Goal: Task Accomplishment & Management: Manage account settings

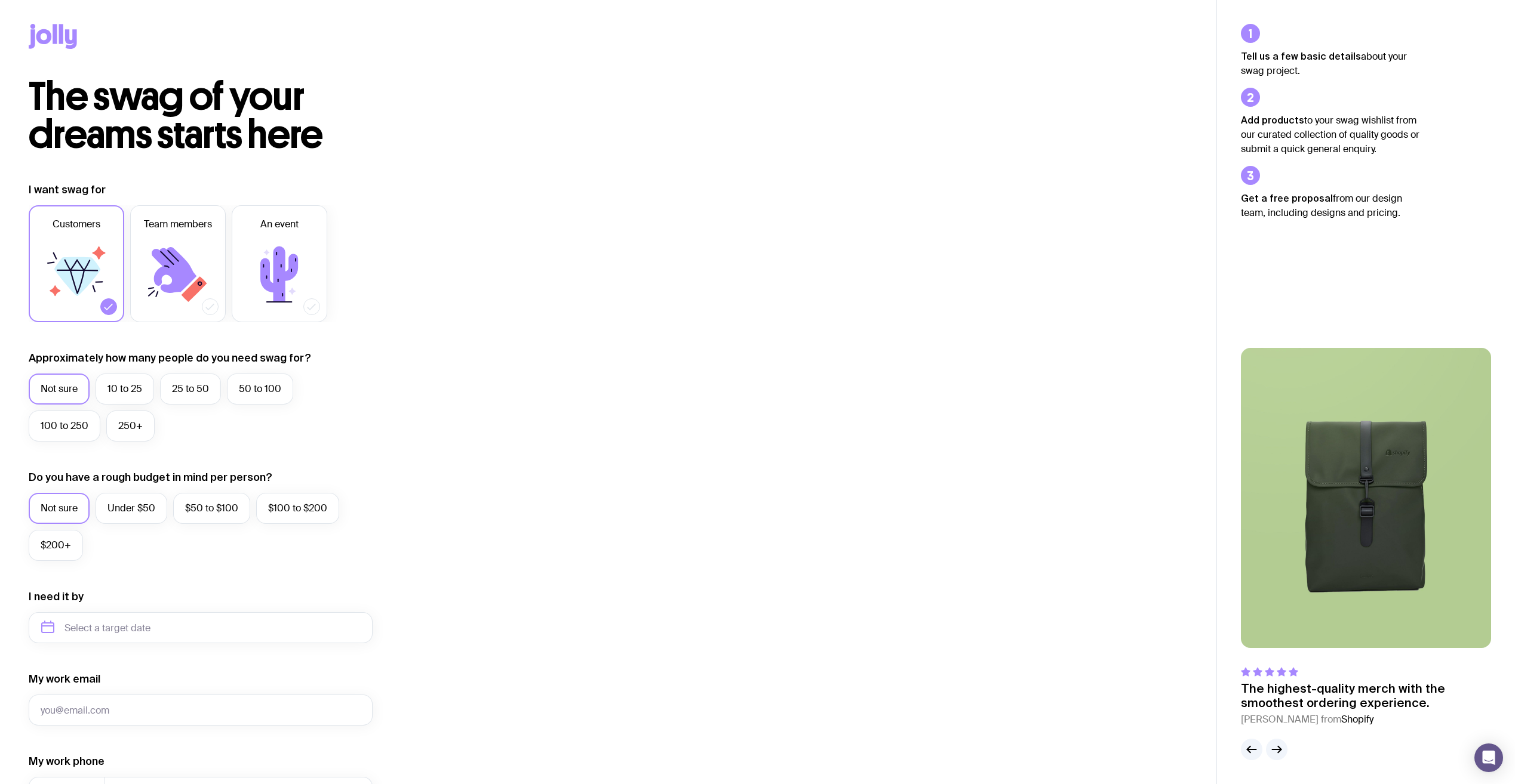
click at [49, 33] on icon at bounding box center [44, 37] width 16 height 15
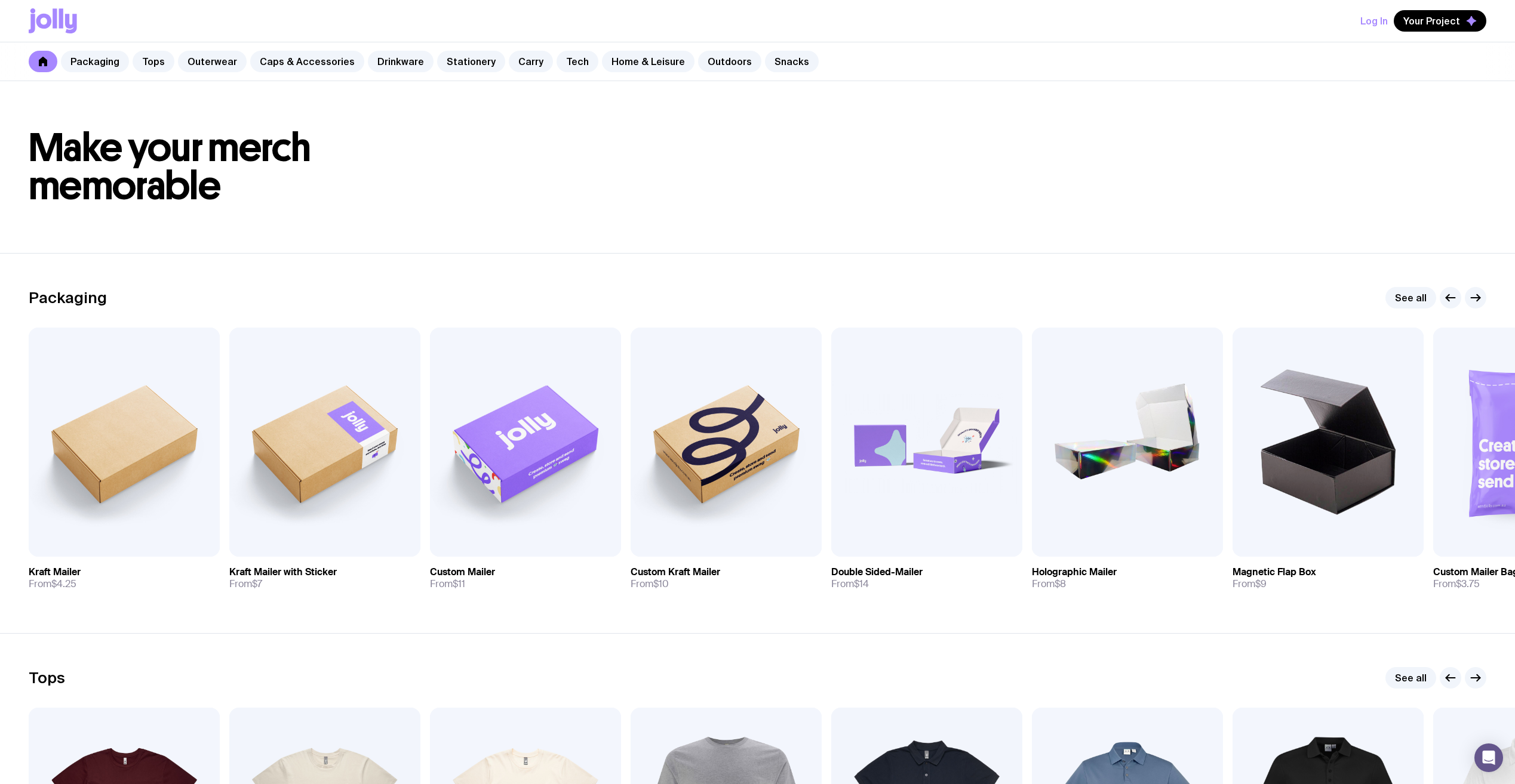
click at [1386, 22] on button "Log In" at bounding box center [1373, 21] width 28 height 22
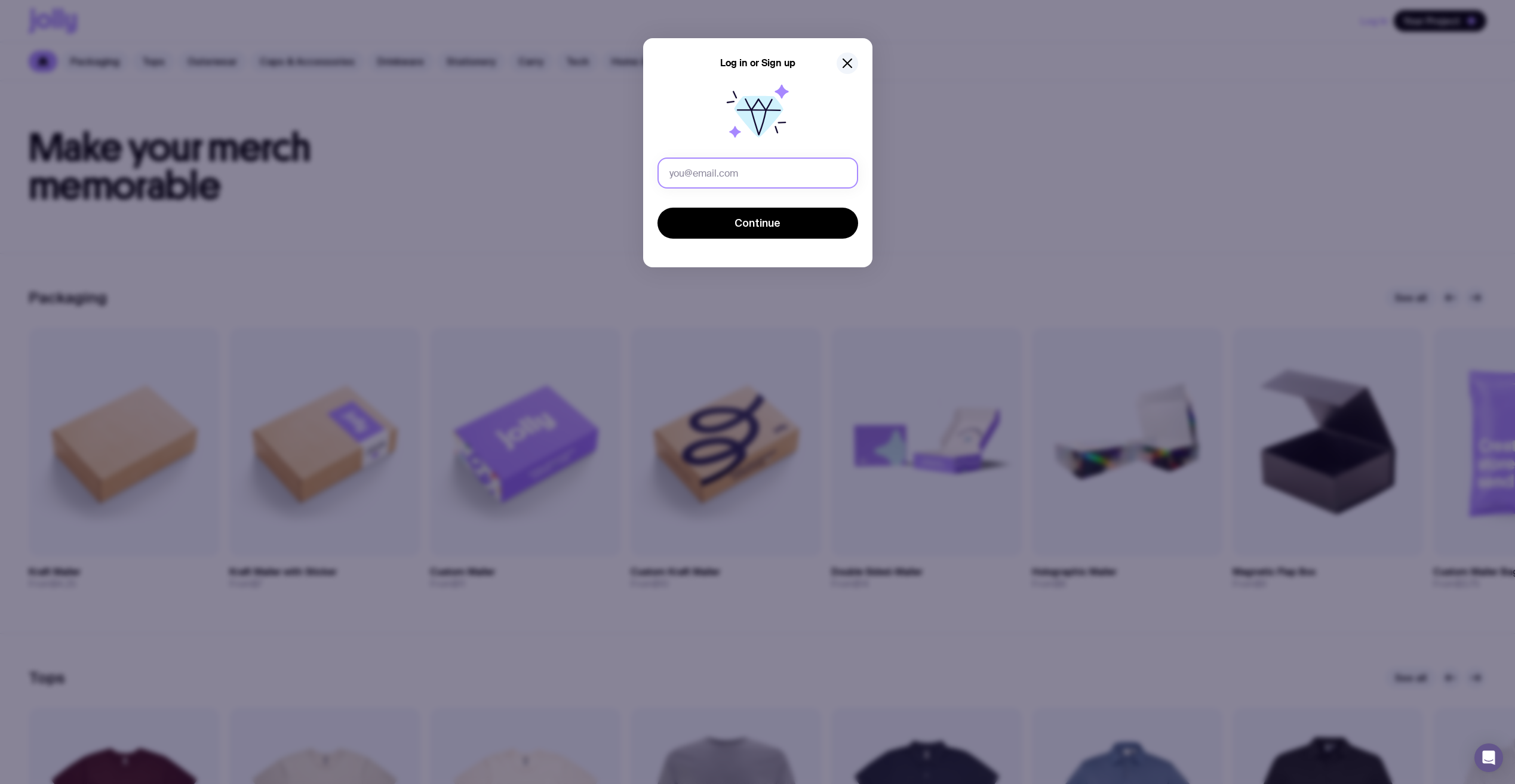
click at [765, 174] on input "text" at bounding box center [758, 173] width 200 height 31
type input "[EMAIL_ADDRESS][DOMAIN_NAME]"
click at [761, 238] on button "Continue" at bounding box center [758, 223] width 200 height 31
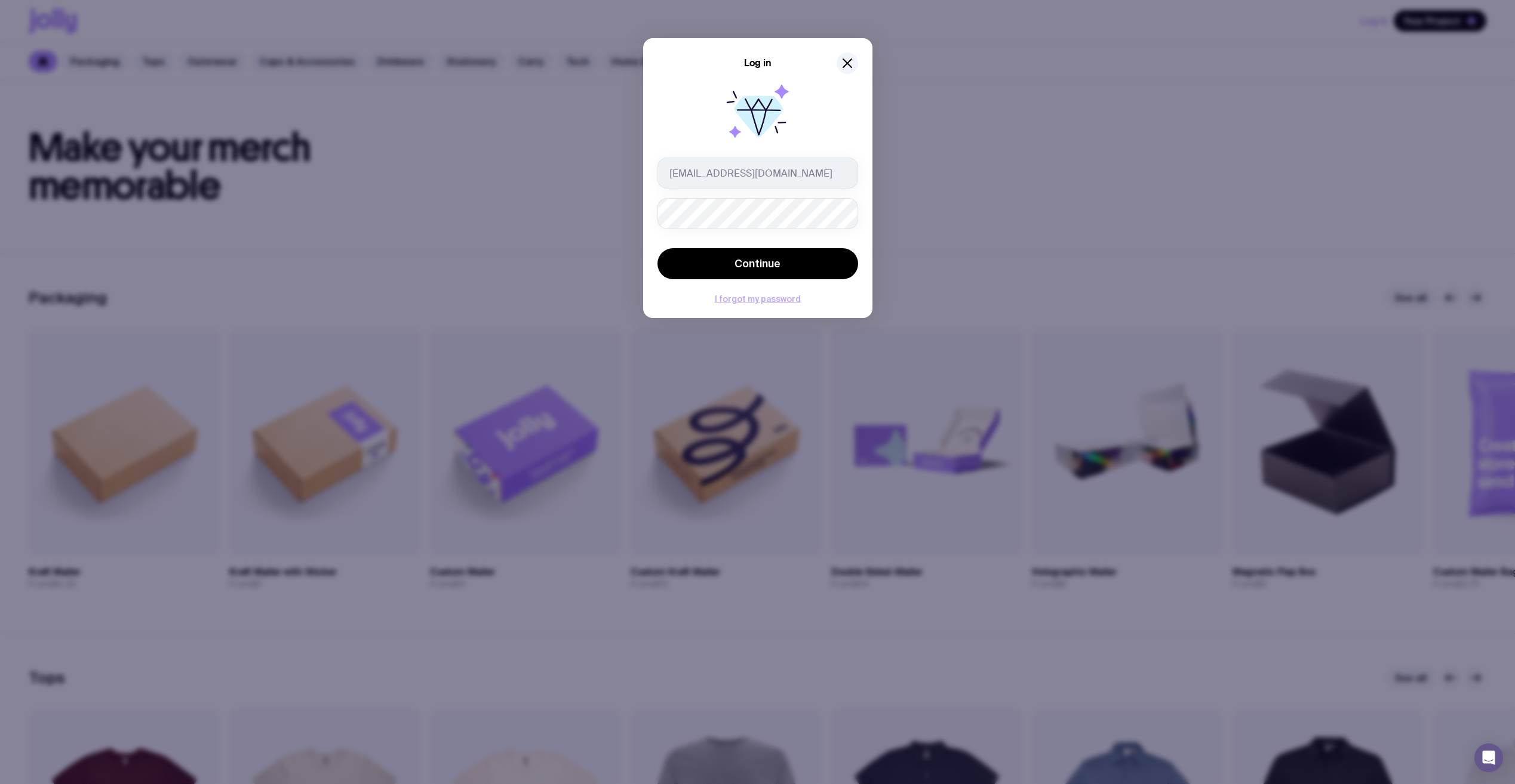
click at [760, 302] on button "I forgot my password" at bounding box center [757, 299] width 86 height 9
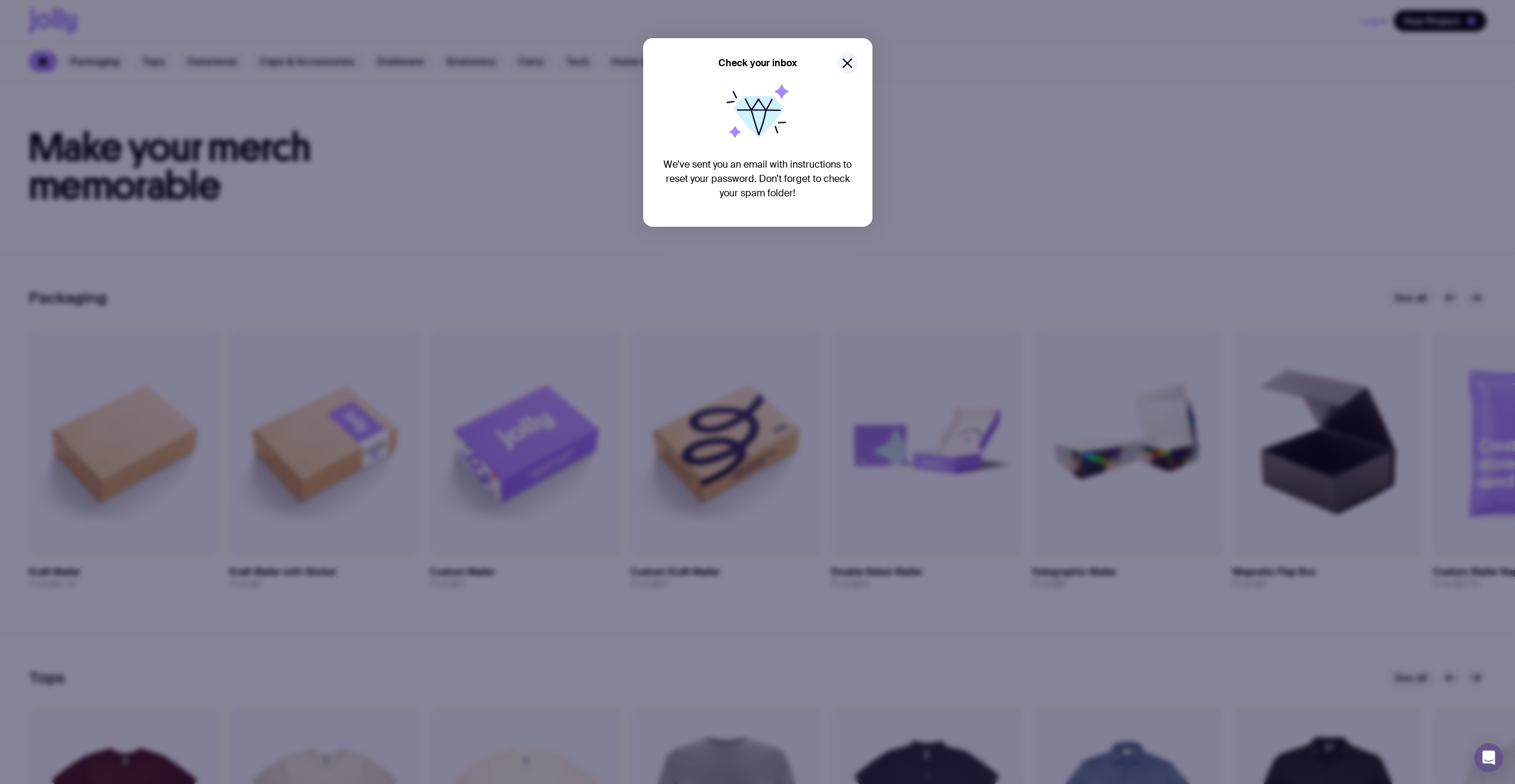
click at [845, 64] on icon "button" at bounding box center [847, 63] width 14 height 14
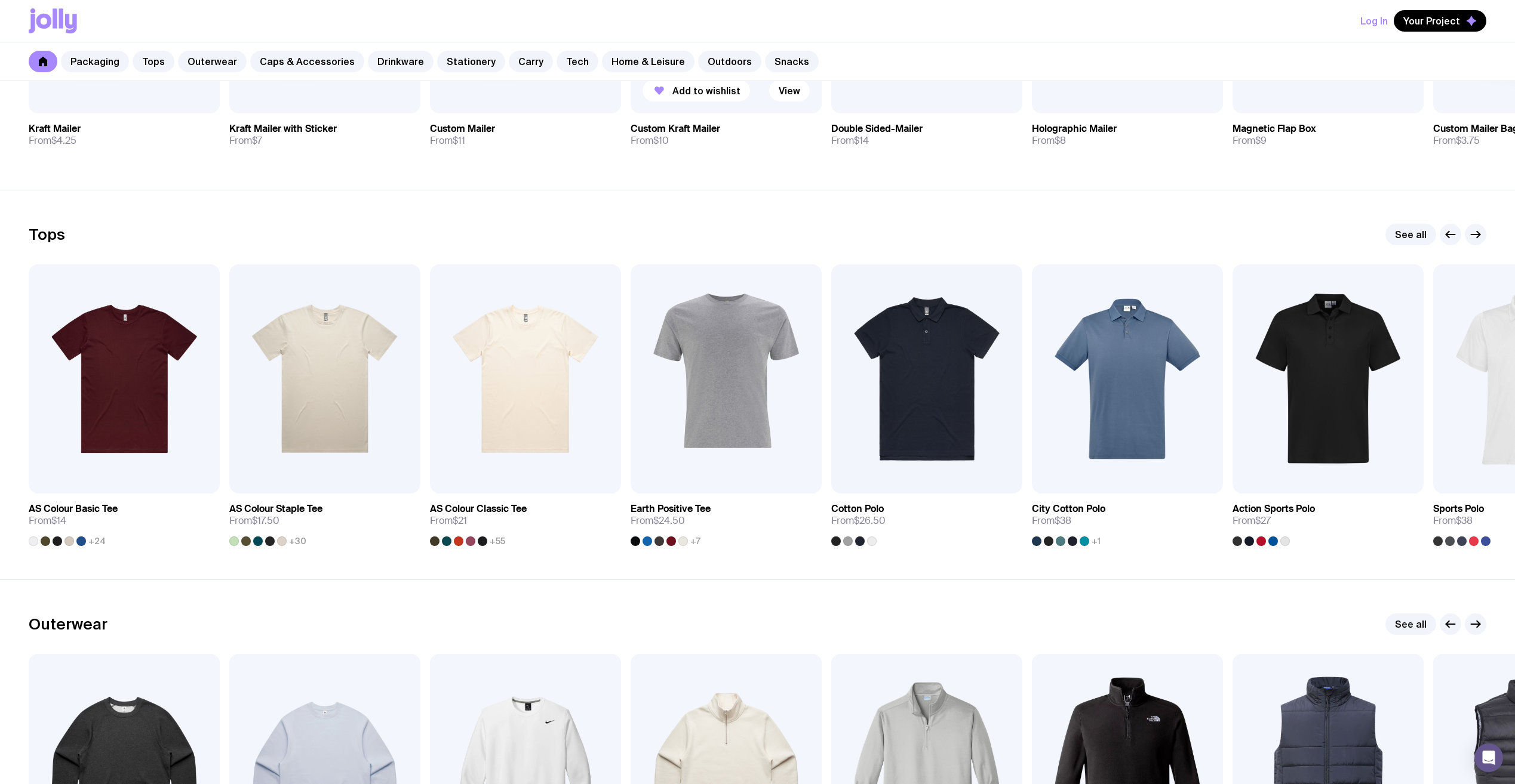
scroll to position [477, 0]
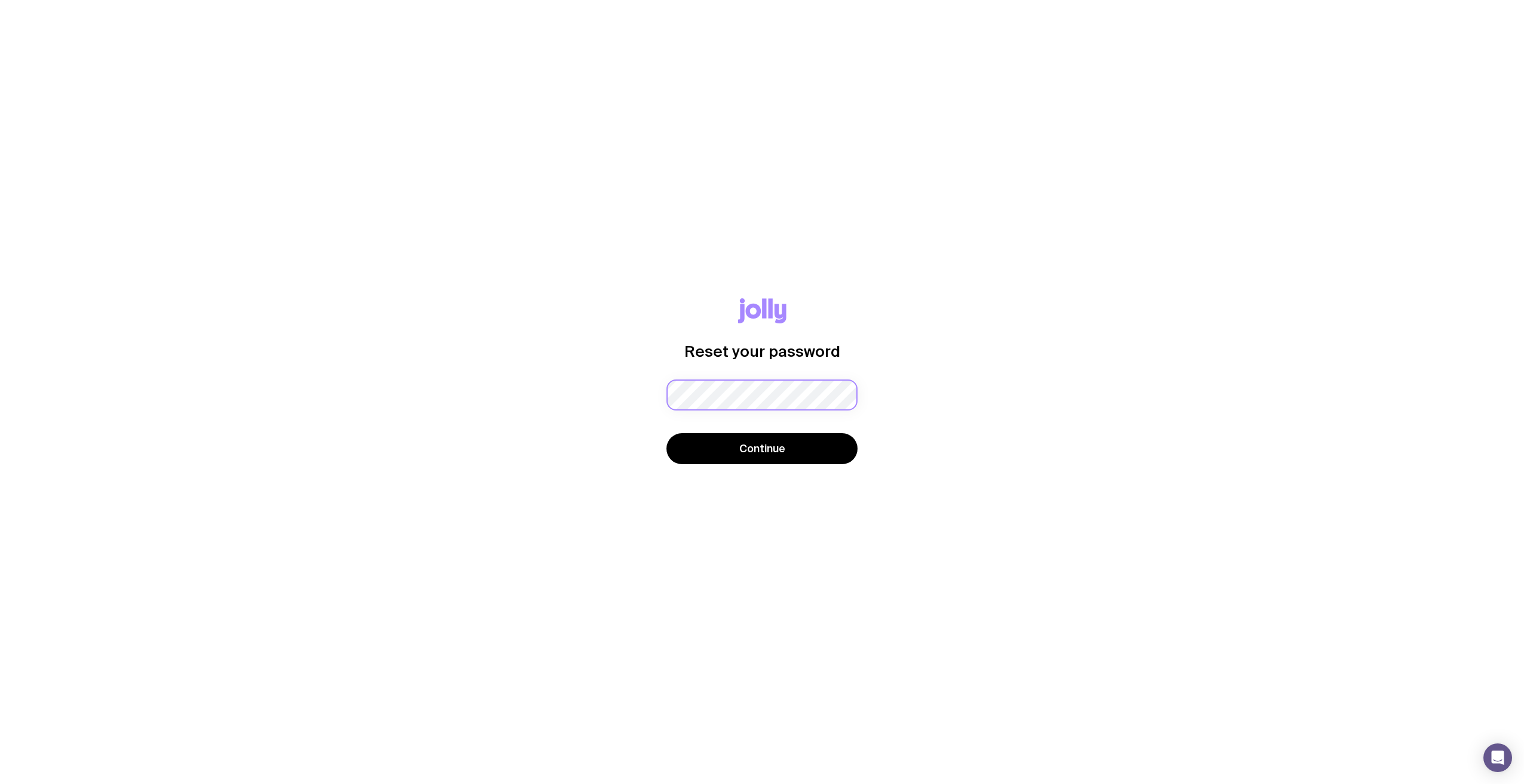
click at [736, 401] on div "Password must contain: at least 8 characters an uppercase letter a lowercase le…" at bounding box center [762, 397] width 191 height 35
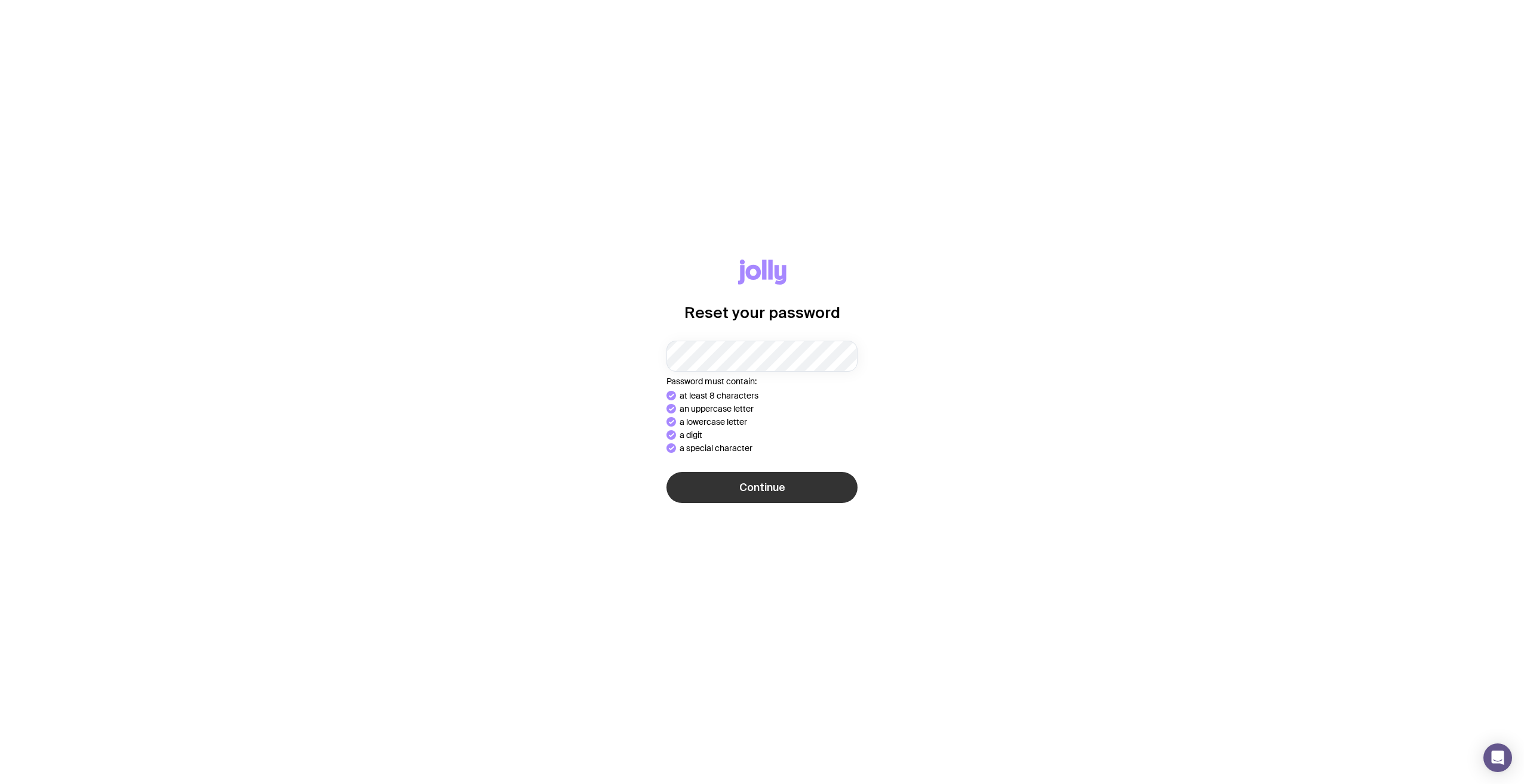
click at [753, 481] on span "Continue" at bounding box center [762, 487] width 46 height 14
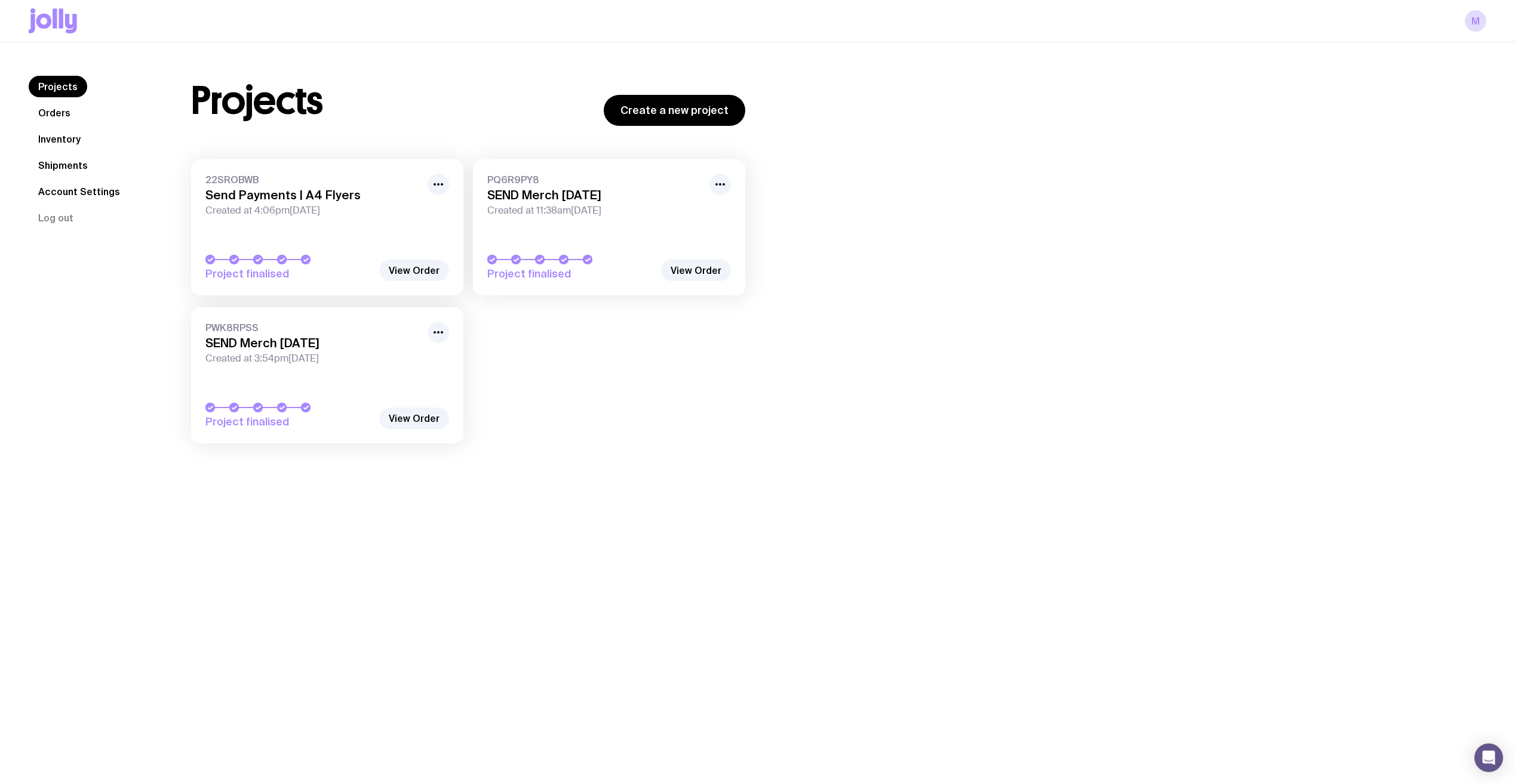
click at [43, 129] on link "Inventory" at bounding box center [59, 139] width 62 height 22
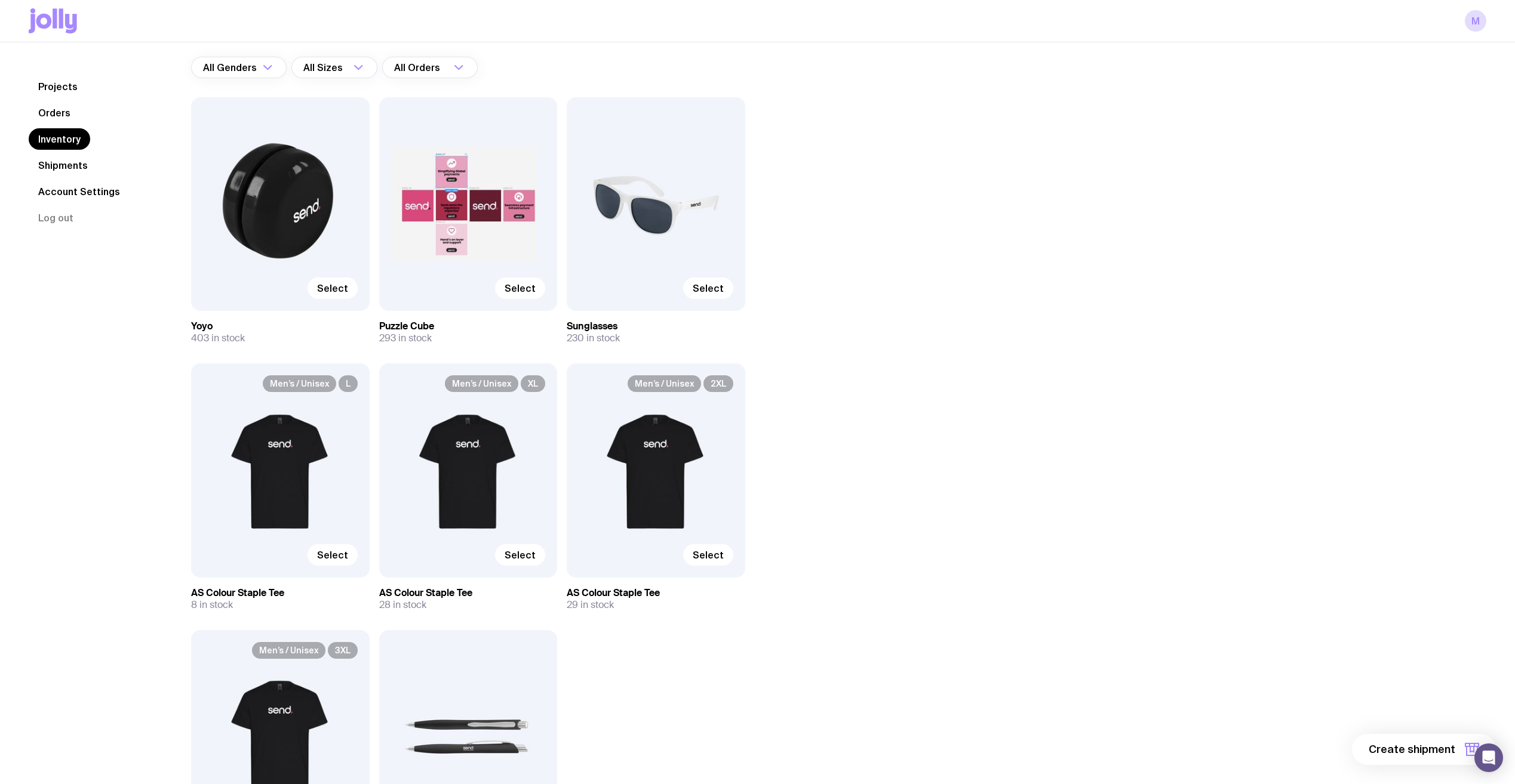
scroll to position [86, 0]
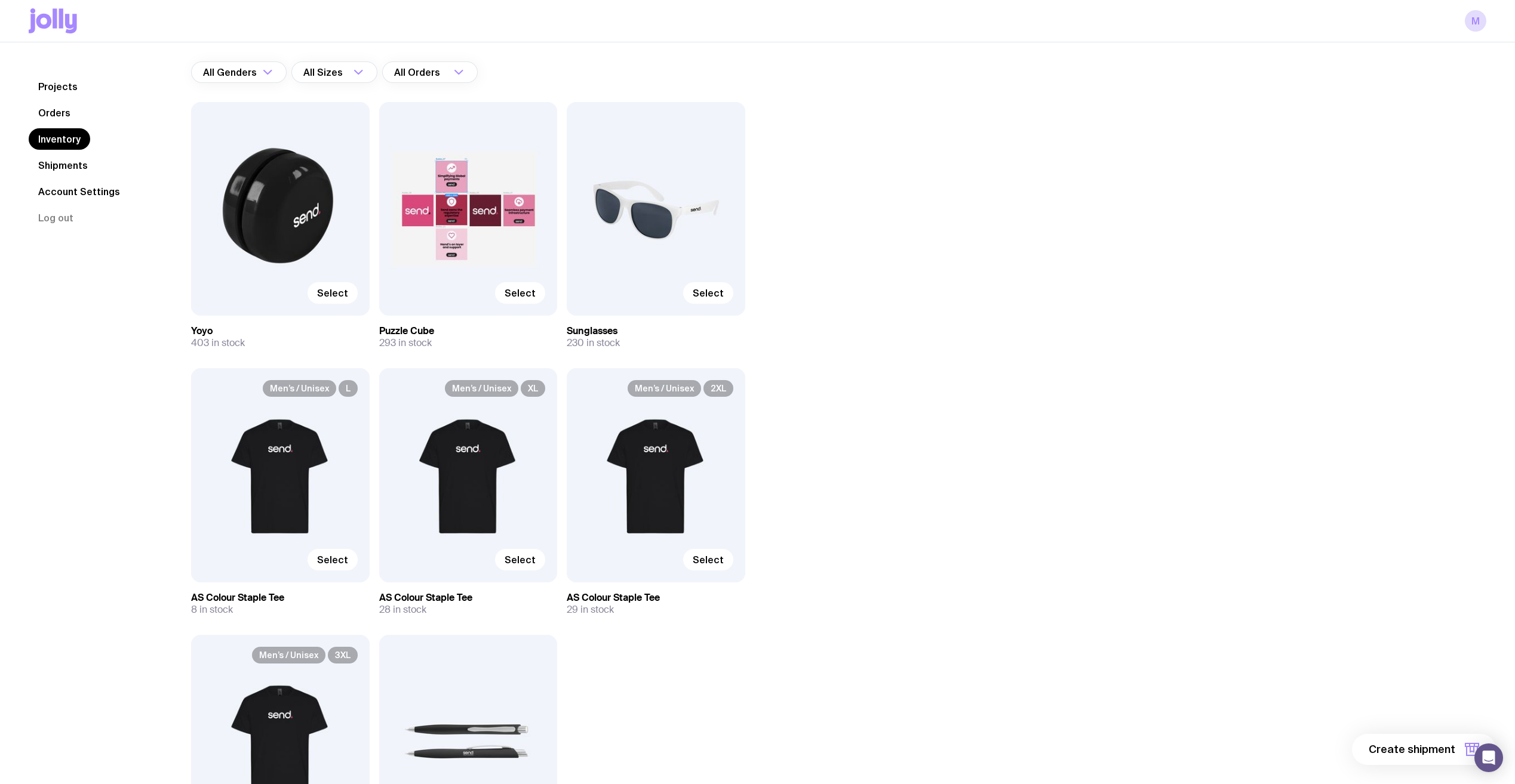
click at [299, 135] on div "Select" at bounding box center [280, 209] width 179 height 214
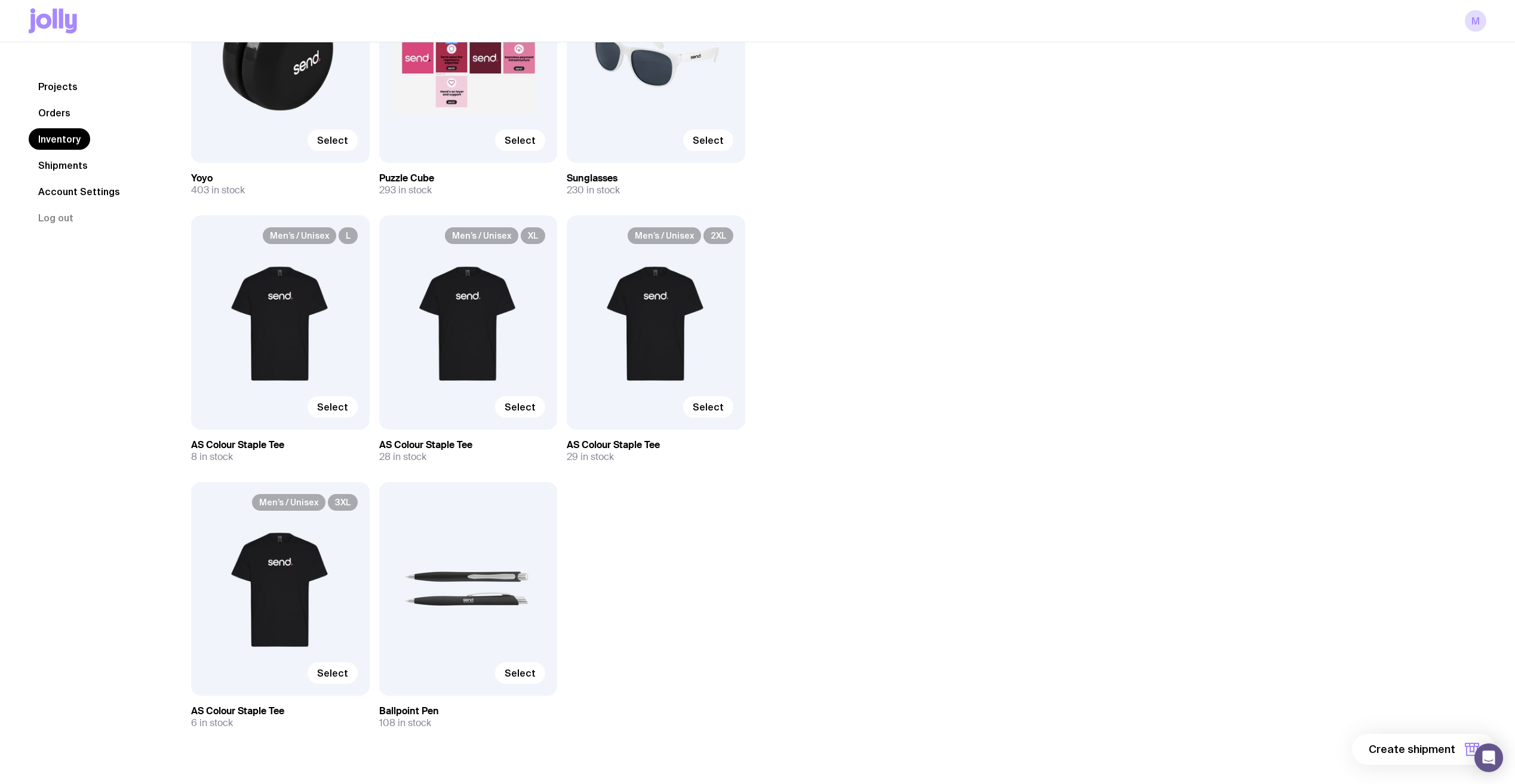
scroll to position [0, 0]
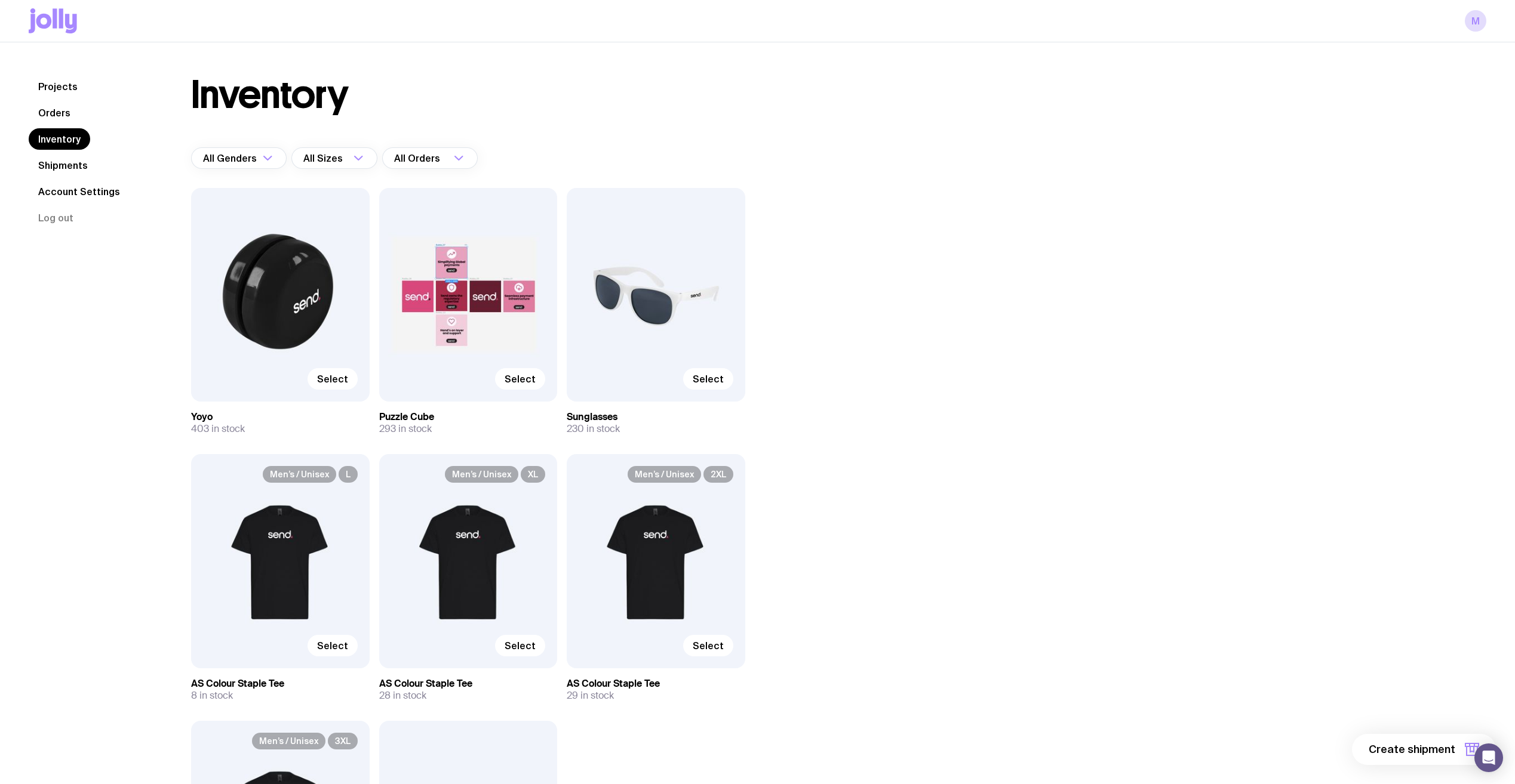
click at [55, 93] on link "Projects" at bounding box center [58, 87] width 58 height 22
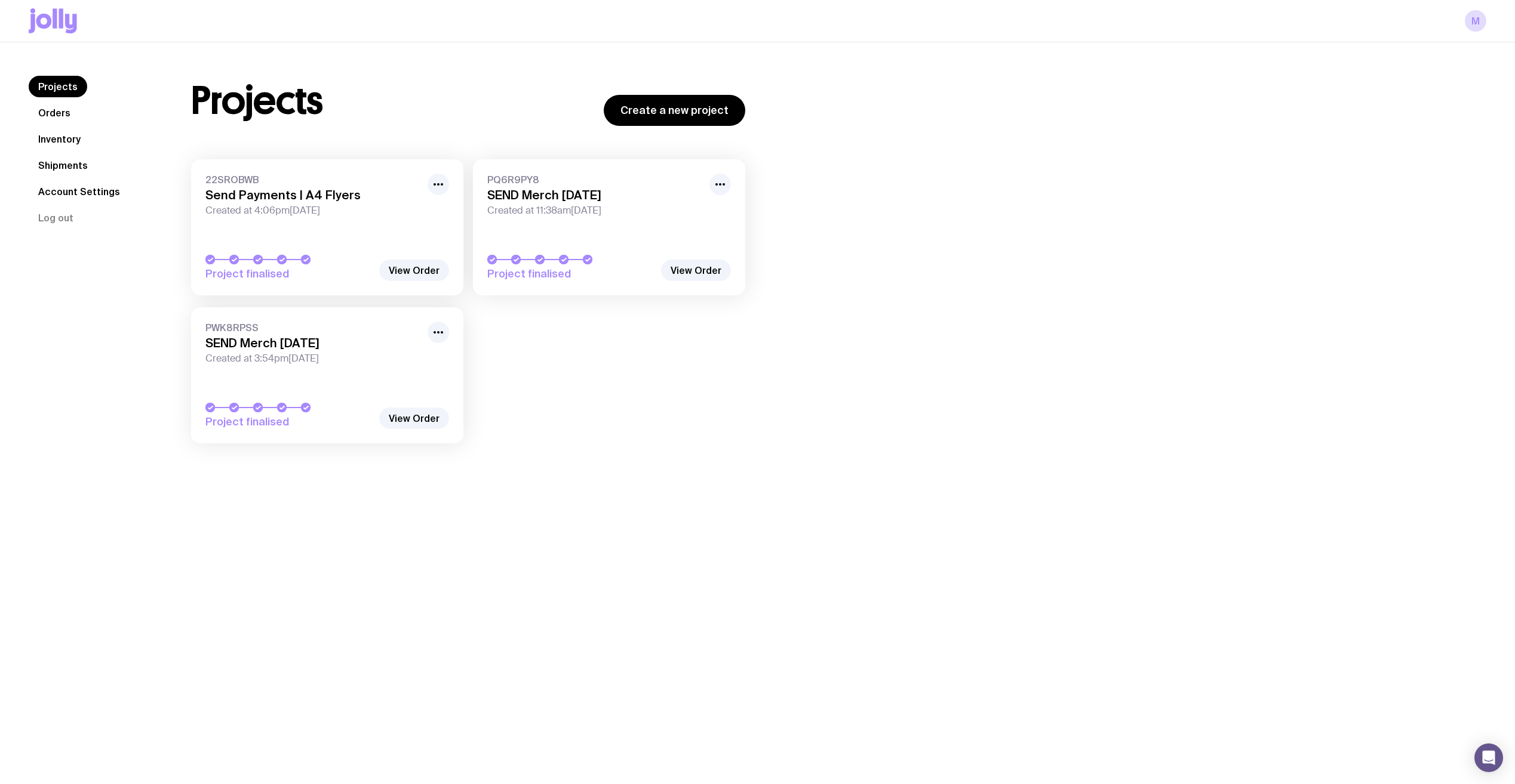
click at [1355, 547] on div "Projects Orders Inventory Shipments Account Settings Log out Projects Orders In…" at bounding box center [757, 435] width 1515 height 784
click at [62, 106] on link "Orders" at bounding box center [54, 113] width 51 height 22
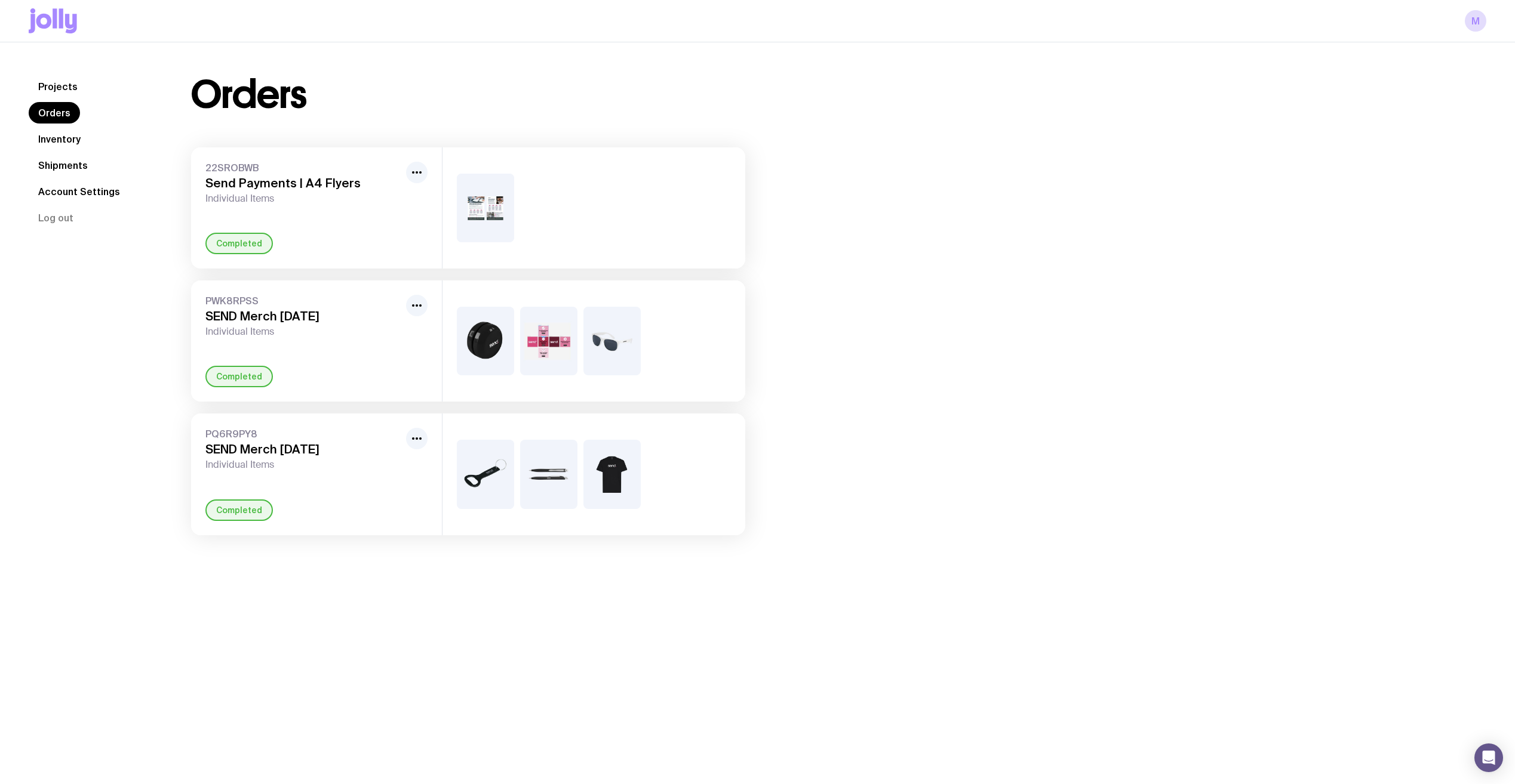
click at [81, 139] on link "Inventory" at bounding box center [59, 139] width 62 height 22
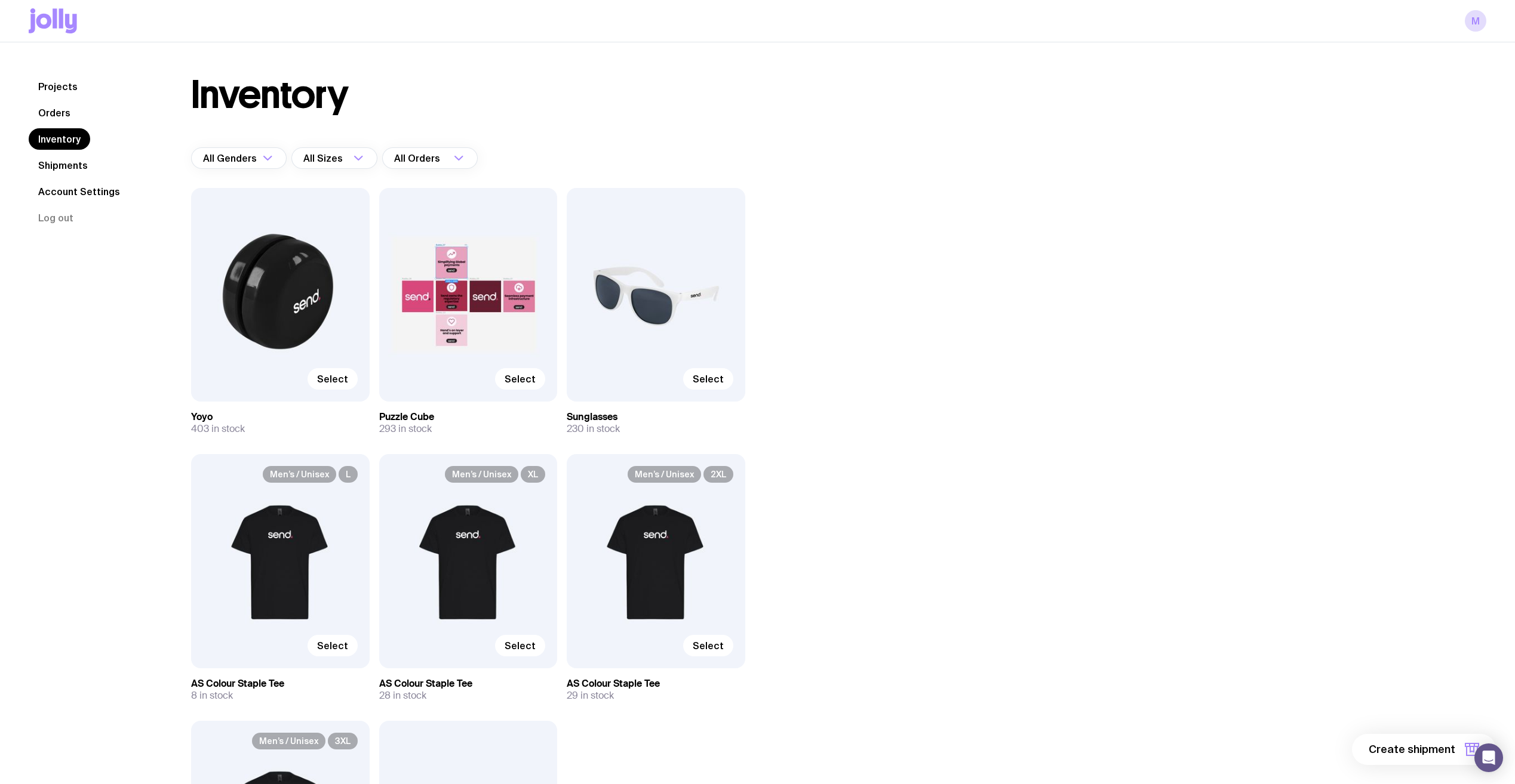
click at [1428, 82] on div "Inventory All Genders Loading... All Sizes Loading... All Orders Loading... Sel…" at bounding box center [824, 546] width 1324 height 940
click at [120, 333] on div "Projects Orders Inventory Shipments Account Settings Log out" at bounding box center [95, 531] width 133 height 911
click at [625, 85] on div "Inventory" at bounding box center [468, 95] width 554 height 38
